Goal: Task Accomplishment & Management: Use online tool/utility

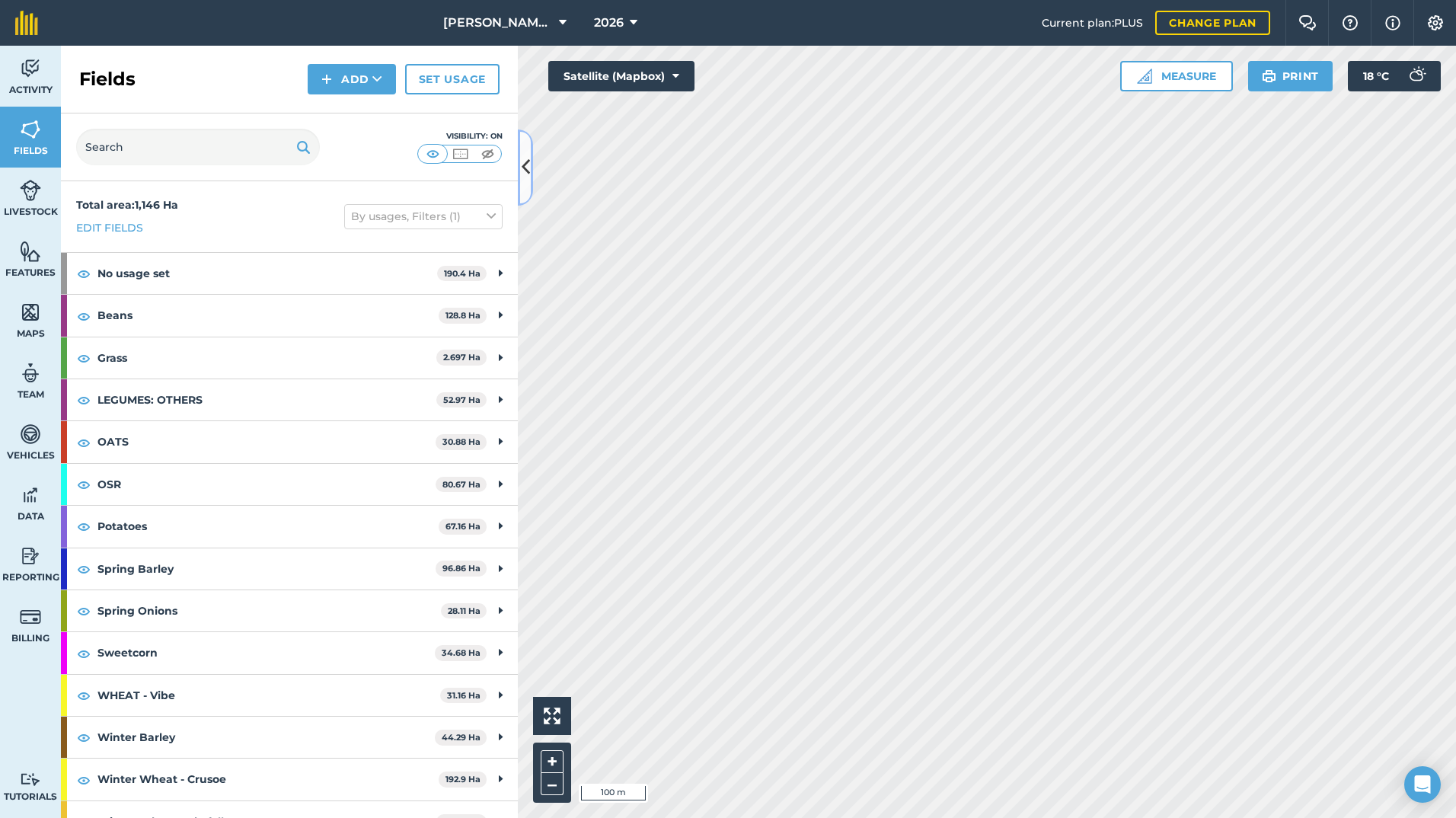
click at [524, 154] on icon at bounding box center [525, 167] width 8 height 26
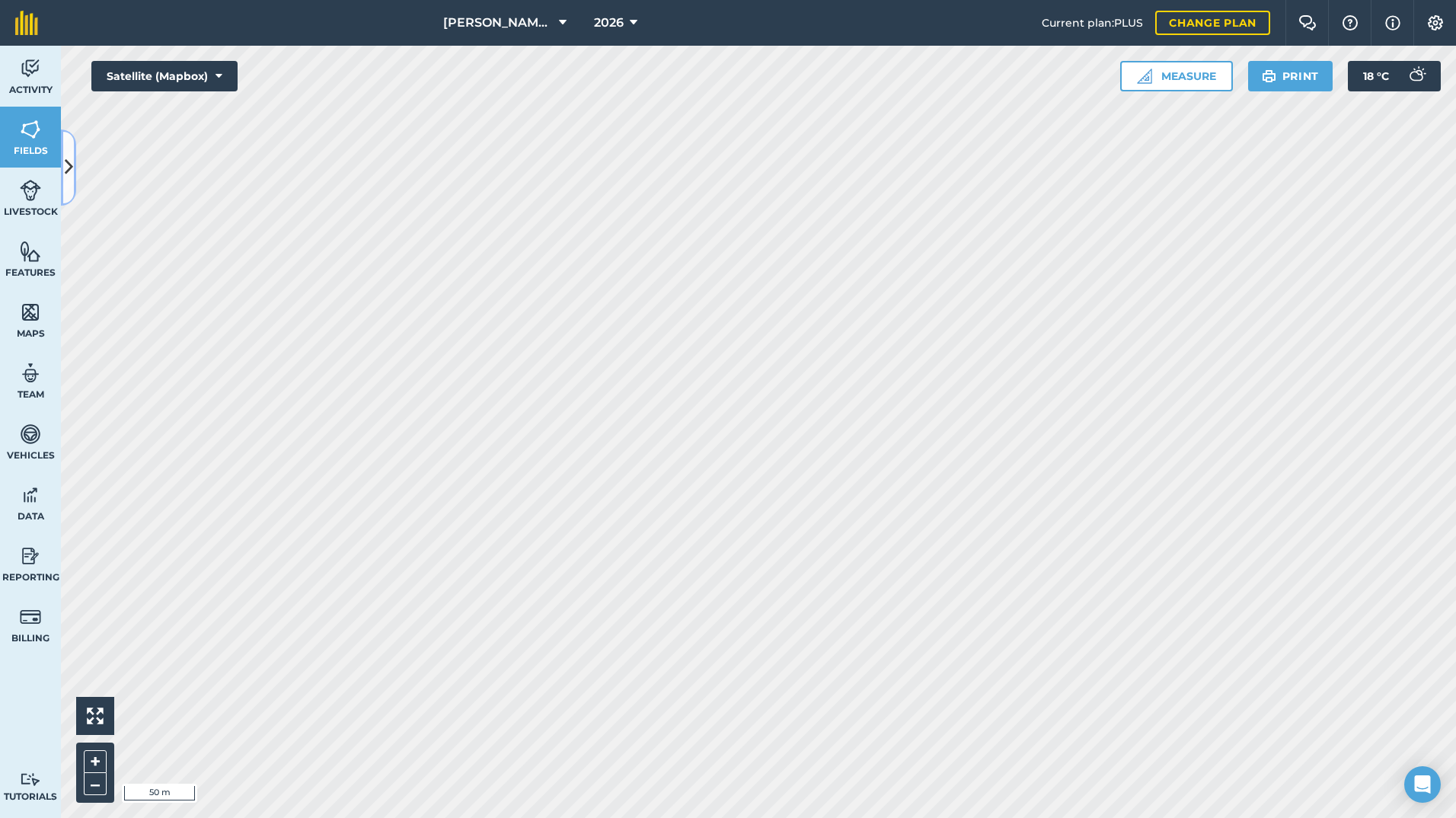
click at [68, 168] on icon at bounding box center [69, 167] width 8 height 26
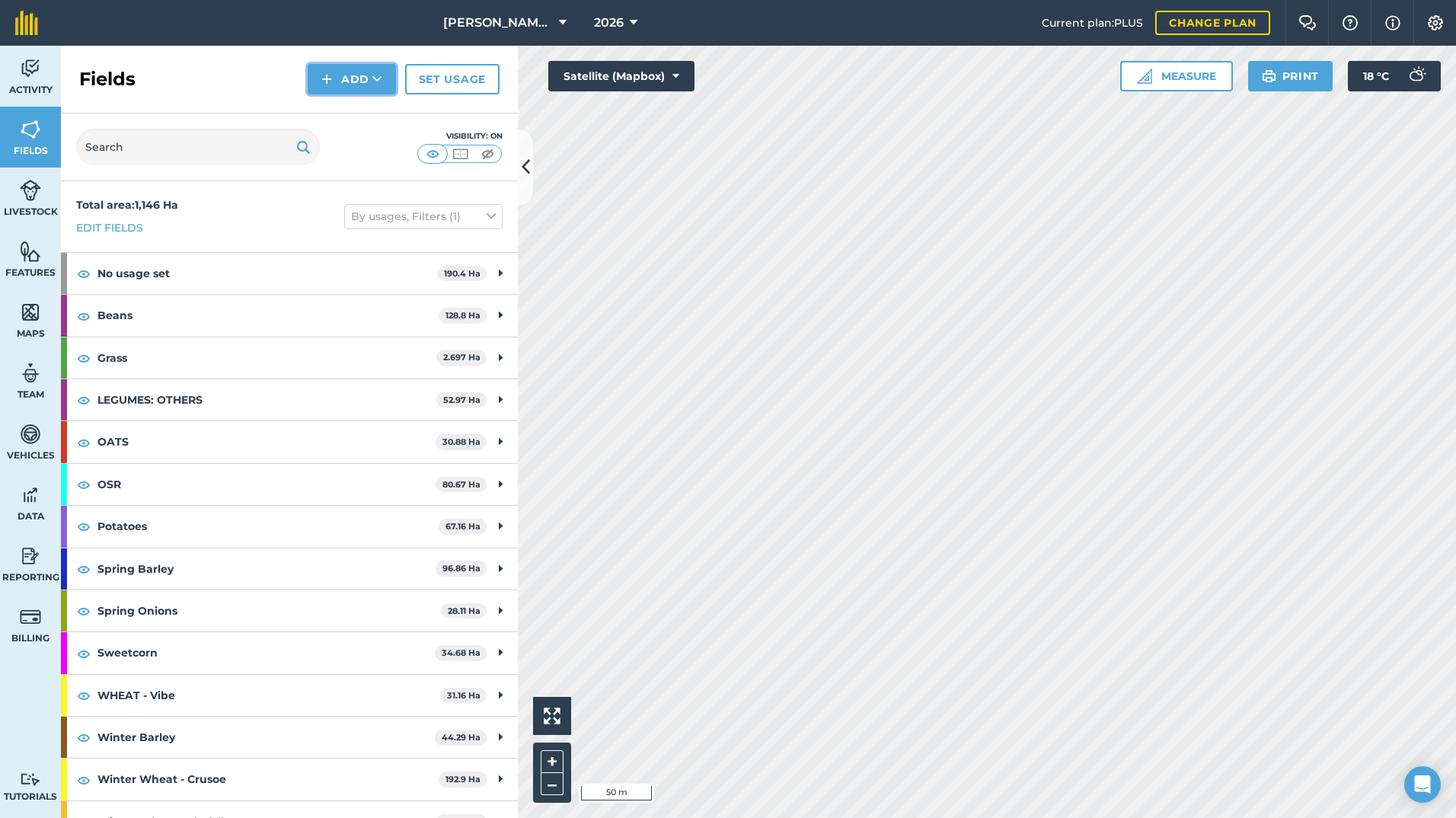
click at [390, 74] on button "Add" at bounding box center [352, 79] width 88 height 30
click at [310, 108] on link "Draw" at bounding box center [351, 114] width 83 height 34
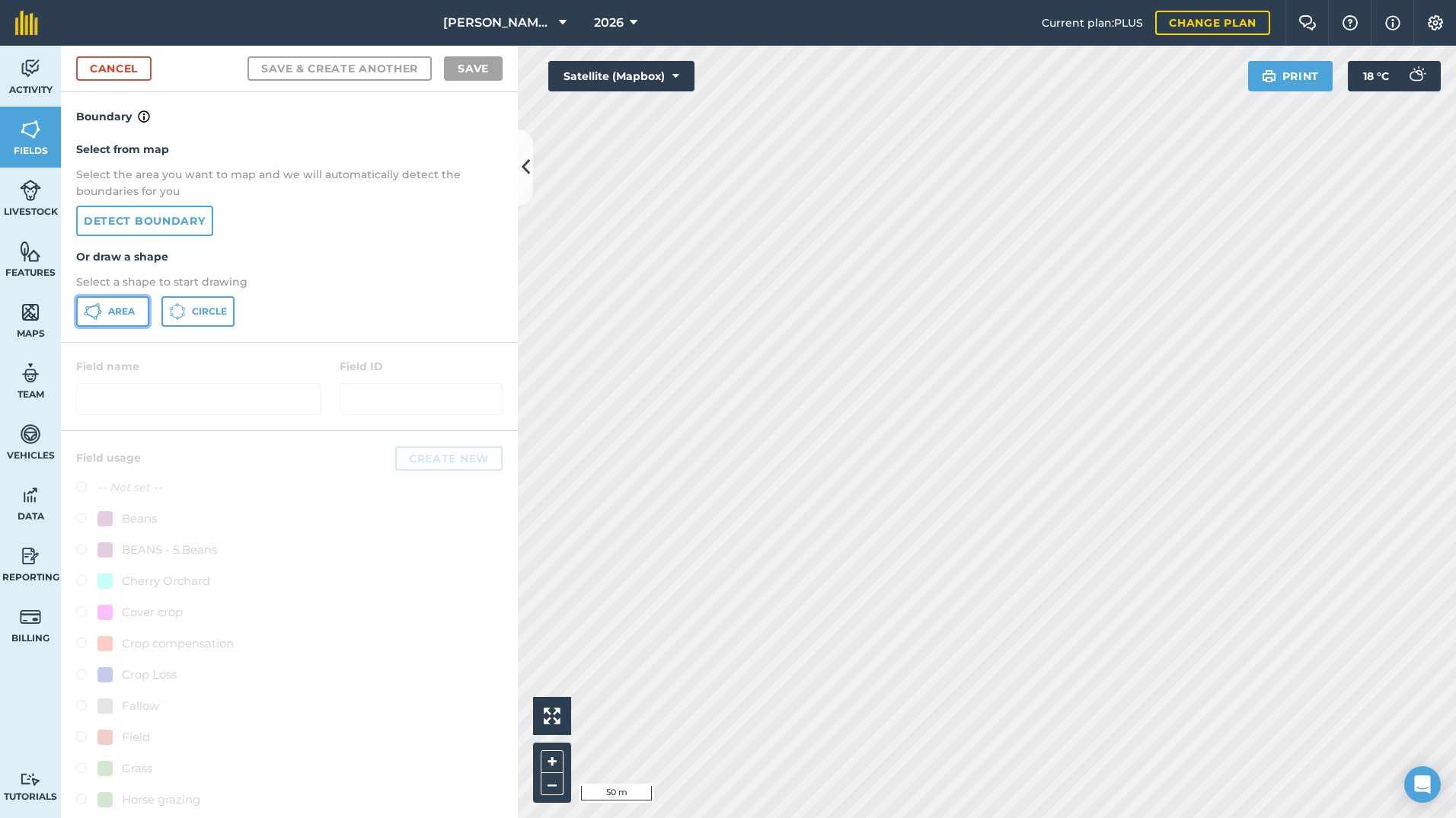
click at [111, 306] on span "Area" at bounding box center [121, 311] width 26 height 12
click at [113, 77] on link "Cancel" at bounding box center [114, 68] width 75 height 24
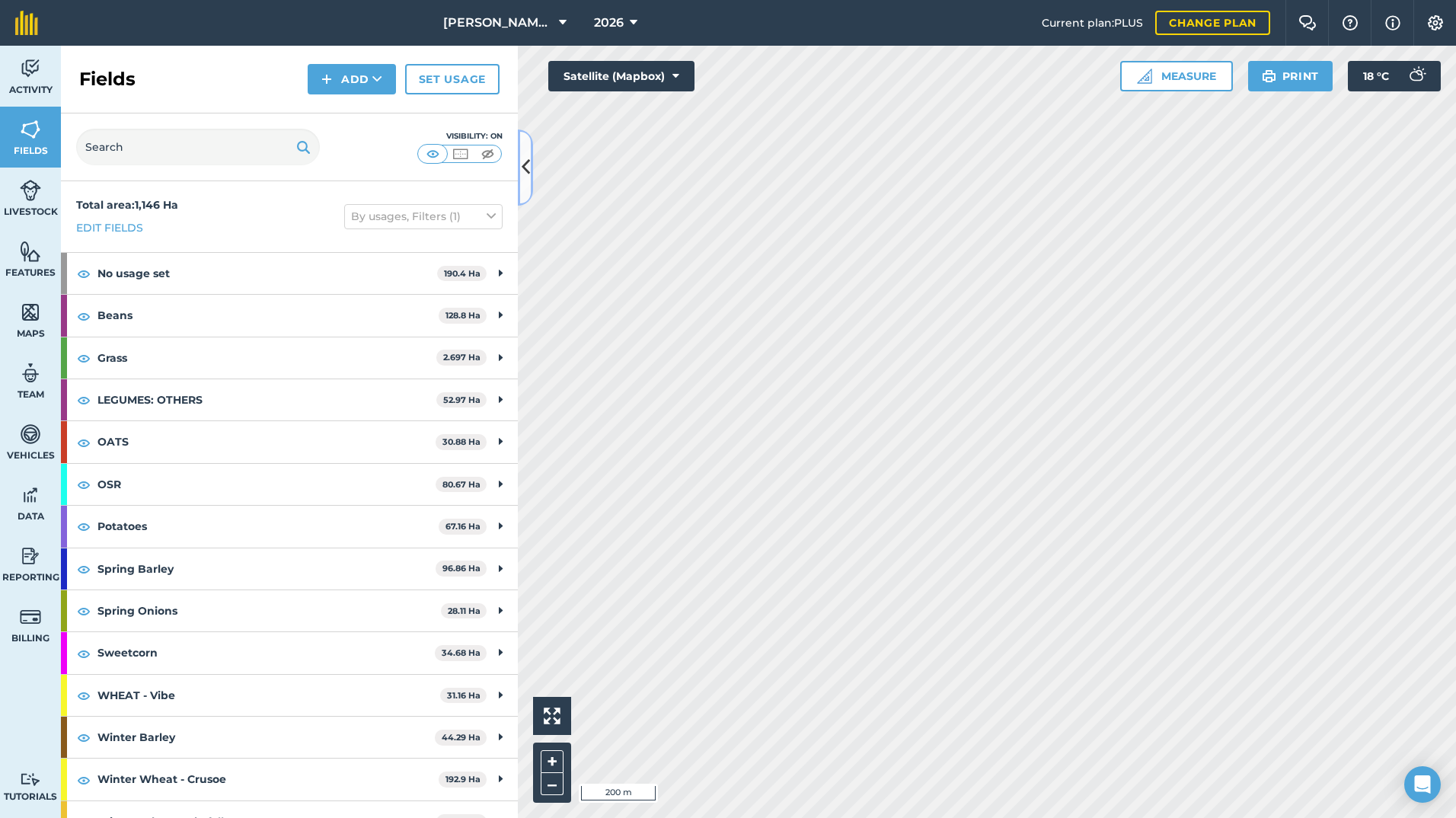
click at [532, 170] on button at bounding box center [525, 167] width 15 height 76
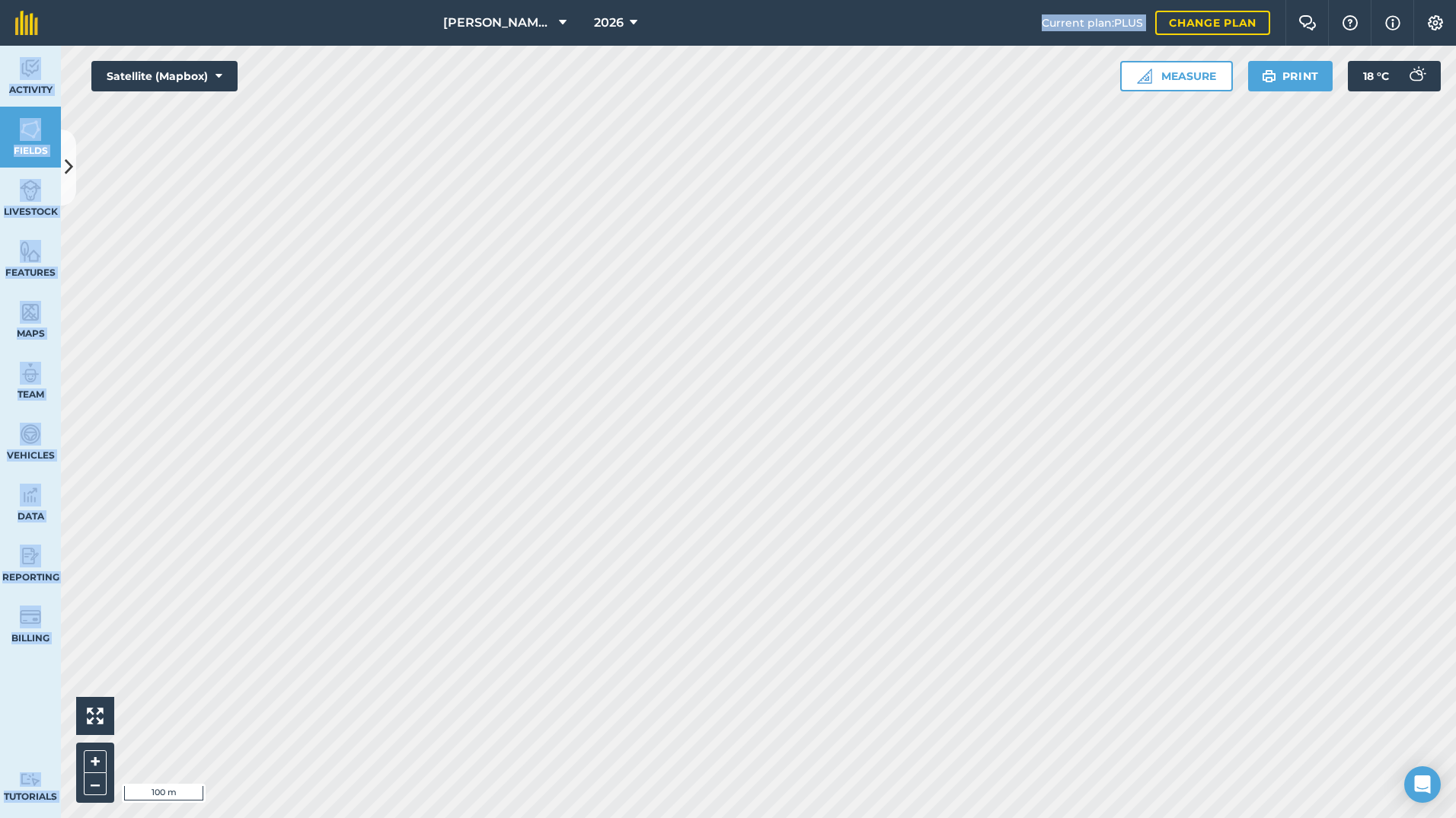
click at [261, 152] on div "[PERSON_NAME] & SONS (MILL HOUSE) 2026 Current plan : PLUS Change plan Farm Cha…" at bounding box center [728, 409] width 1456 height 818
